Goal: Register for event/course

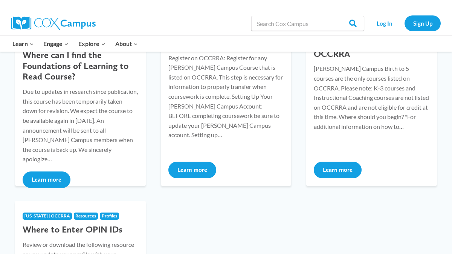
scroll to position [38, 0]
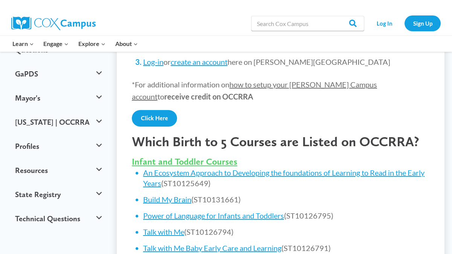
scroll to position [224, 0]
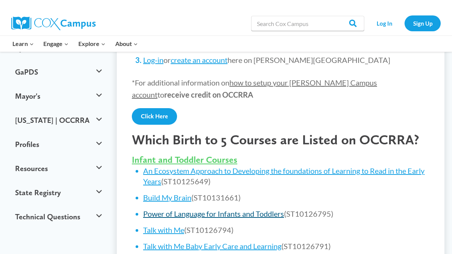
click at [172, 209] on link "Power of Language for Infants and Toddlers" at bounding box center [213, 213] width 141 height 9
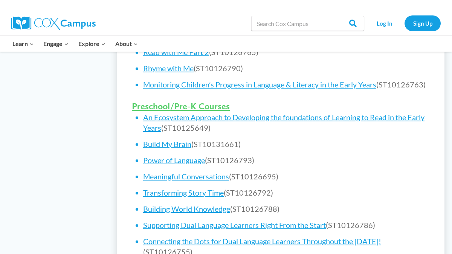
scroll to position [451, 0]
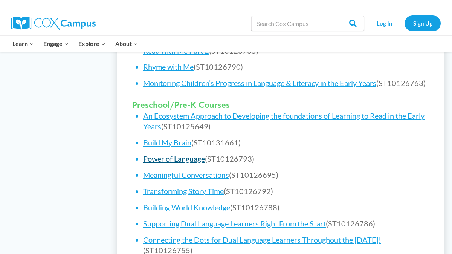
click at [171, 154] on link "Power of Language" at bounding box center [174, 158] width 62 height 9
click at [173, 154] on link "Power of Language" at bounding box center [174, 158] width 62 height 9
click at [178, 154] on link "Power of Language" at bounding box center [174, 158] width 62 height 9
click at [186, 170] on link "Meaningful Conversations" at bounding box center [186, 174] width 86 height 9
